Goal: Task Accomplishment & Management: Use online tool/utility

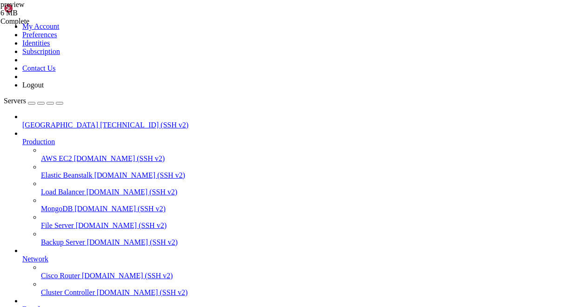
scroll to position [0, 0]
type input "/mnt/blockstorage/ckpt"
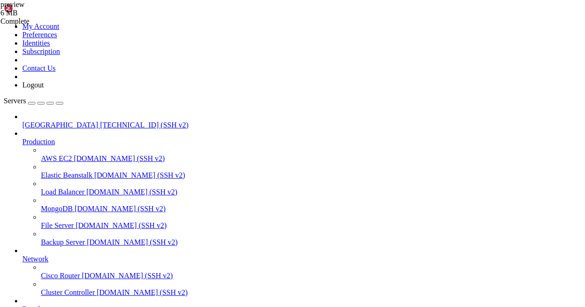
scroll to position [4, 0]
